Goal: Navigation & Orientation: Find specific page/section

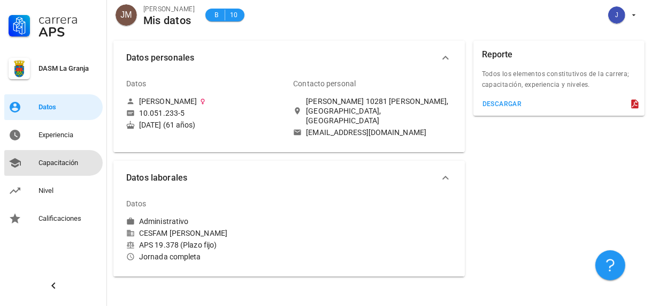
click at [58, 162] on div "Capacitación" at bounding box center [69, 162] width 60 height 9
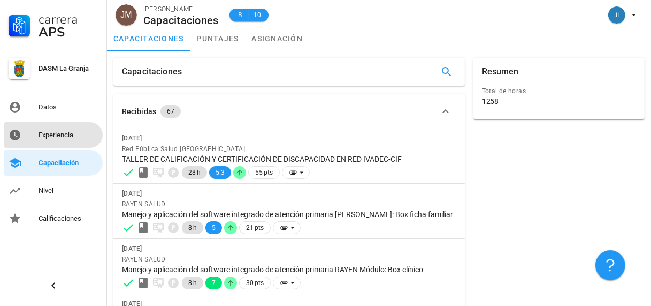
click at [55, 135] on div "Experiencia" at bounding box center [69, 135] width 60 height 9
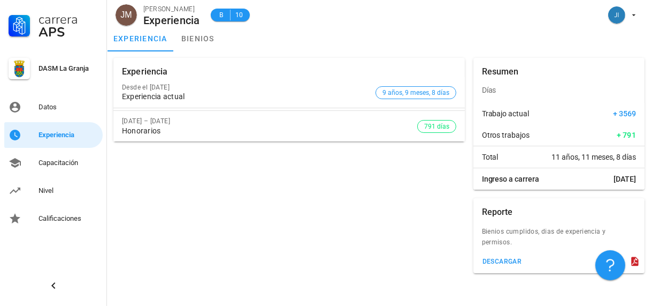
click at [324, 48] on div "experiencia bienios" at bounding box center [379, 39] width 544 height 26
click at [60, 162] on div "Capacitación" at bounding box center [69, 162] width 60 height 9
